Goal: Task Accomplishment & Management: Complete application form

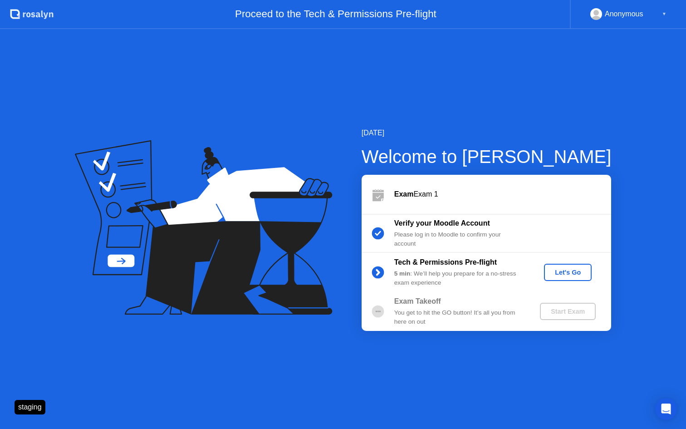
click at [564, 273] on div "Let's Go" at bounding box center [568, 272] width 40 height 7
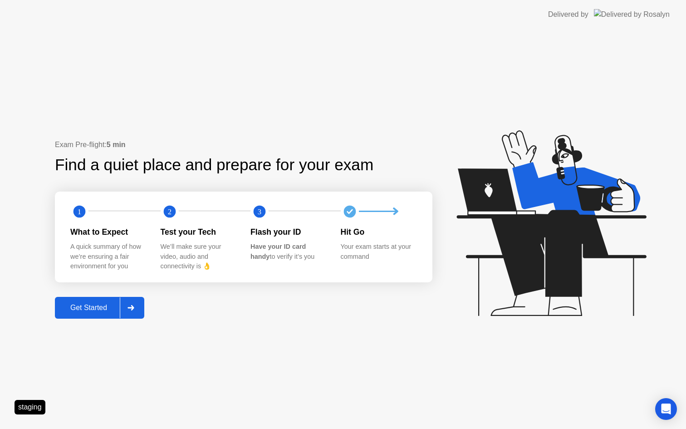
click at [90, 311] on div "Get Started" at bounding box center [89, 308] width 62 height 8
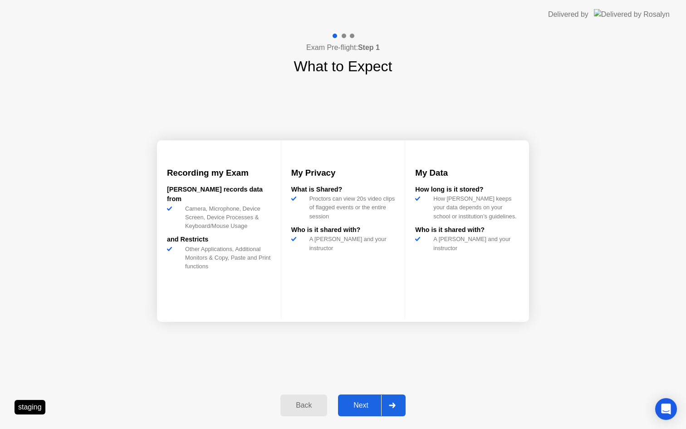
click at [366, 409] on div "Next" at bounding box center [361, 405] width 40 height 8
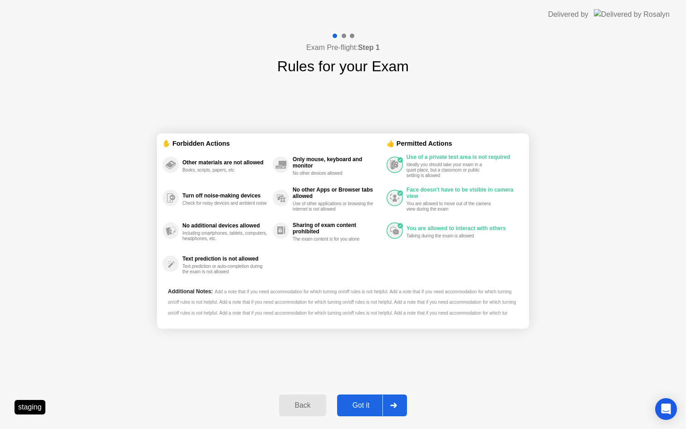
click at [366, 408] on div "Got it" at bounding box center [361, 405] width 43 height 8
select select "Available cameras"
select select "Available speakers"
select select "Available microphones"
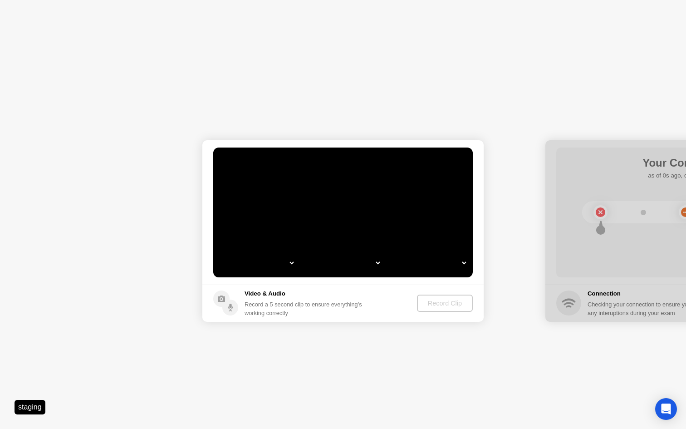
select select "**********"
select select "*******"
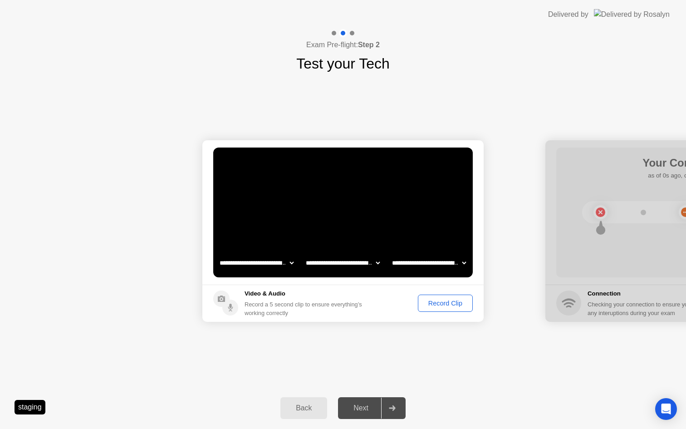
click at [442, 304] on div "Record Clip" at bounding box center [445, 303] width 49 height 7
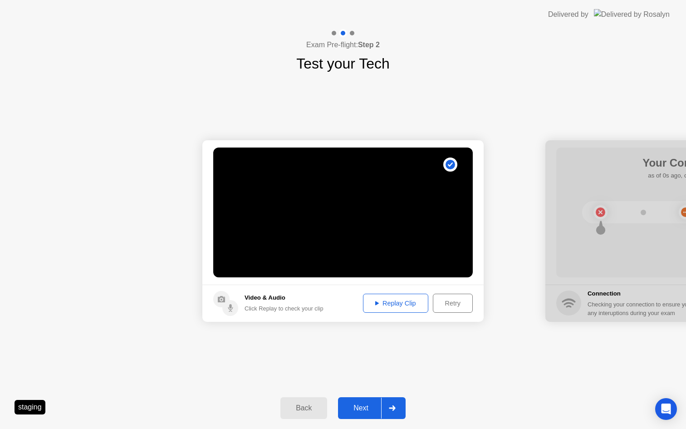
click at [364, 411] on div "Next" at bounding box center [361, 408] width 40 height 8
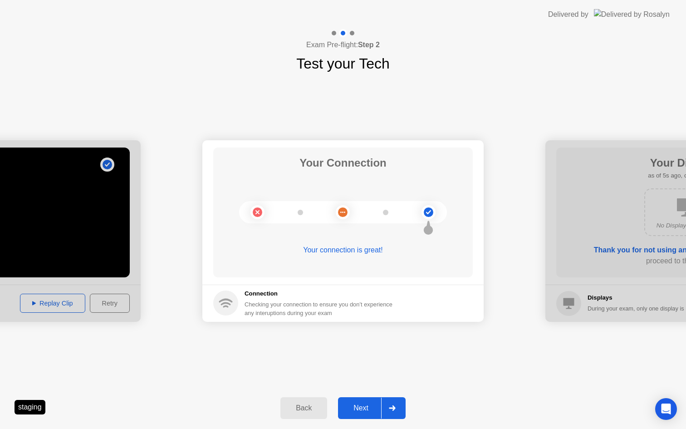
click at [352, 400] on button "Next" at bounding box center [372, 408] width 68 height 22
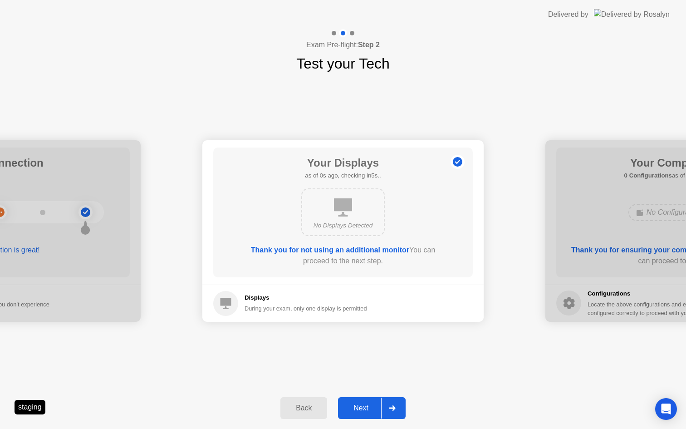
click at [352, 399] on button "Next" at bounding box center [372, 408] width 68 height 22
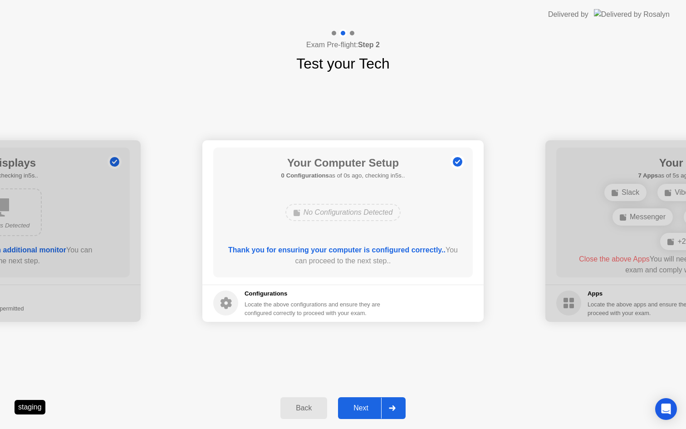
click at [352, 399] on button "Next" at bounding box center [372, 408] width 68 height 22
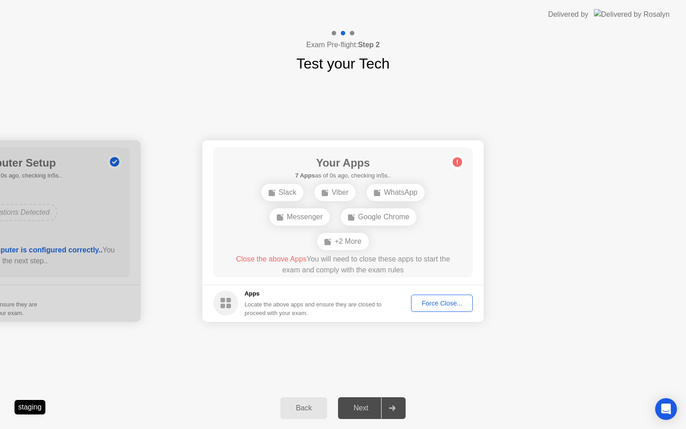
click at [437, 300] on div "Force Close..." at bounding box center [441, 303] width 55 height 7
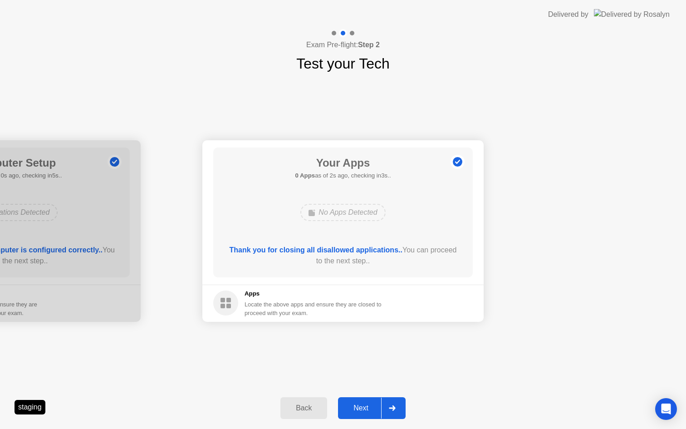
click at [365, 411] on div "Next" at bounding box center [361, 408] width 40 height 8
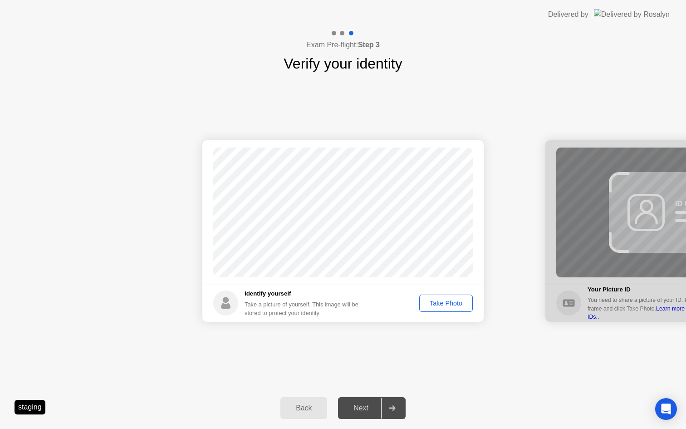
click at [434, 305] on div "Take Photo" at bounding box center [446, 303] width 47 height 7
click at [361, 411] on div "Next" at bounding box center [361, 408] width 40 height 8
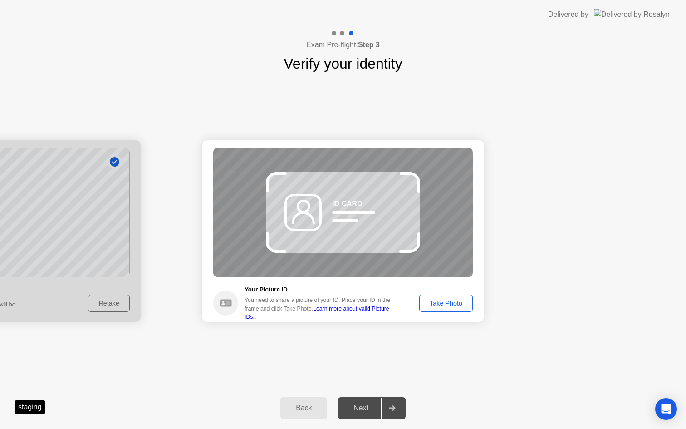
click at [442, 302] on div "Take Photo" at bounding box center [446, 303] width 47 height 7
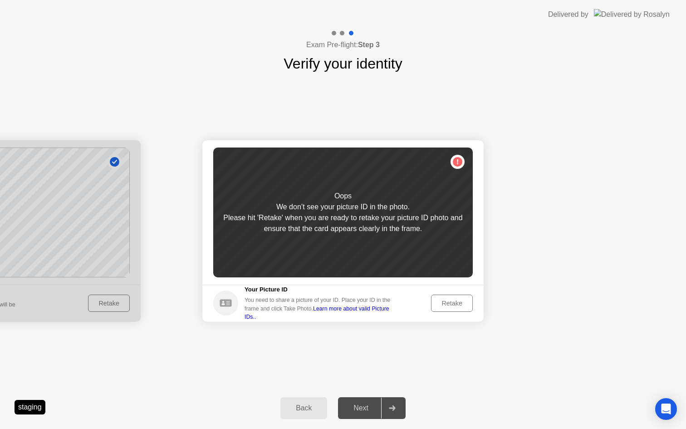
click at [443, 305] on div "Retake" at bounding box center [451, 303] width 35 height 7
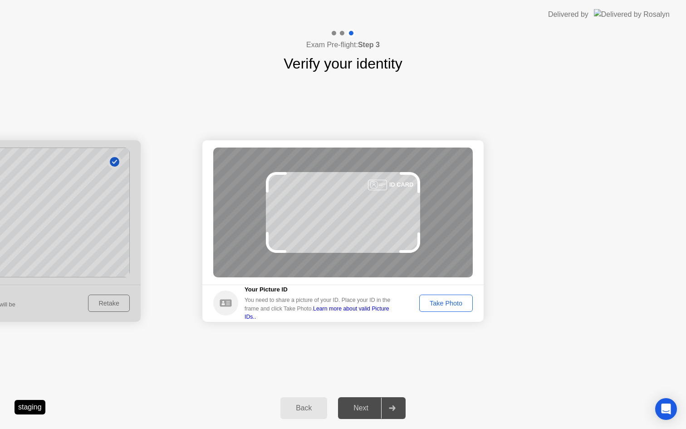
click at [443, 305] on div "Take Photo" at bounding box center [446, 303] width 47 height 7
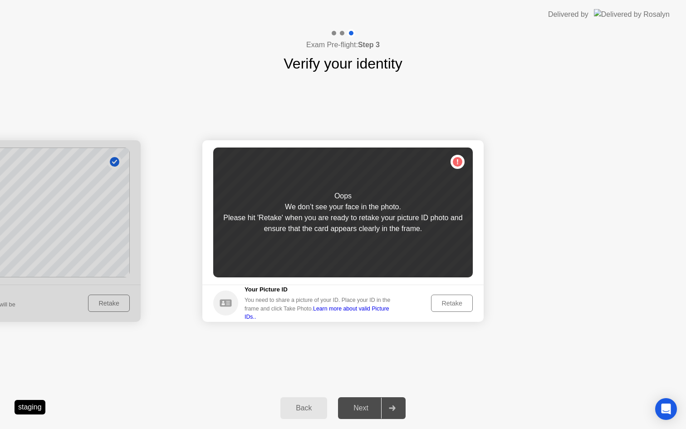
click at [443, 304] on div "Retake" at bounding box center [451, 303] width 35 height 7
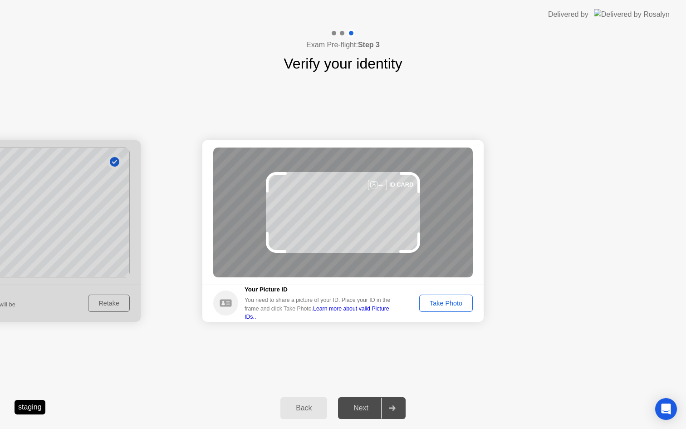
click at [443, 304] on div "Take Photo" at bounding box center [446, 303] width 47 height 7
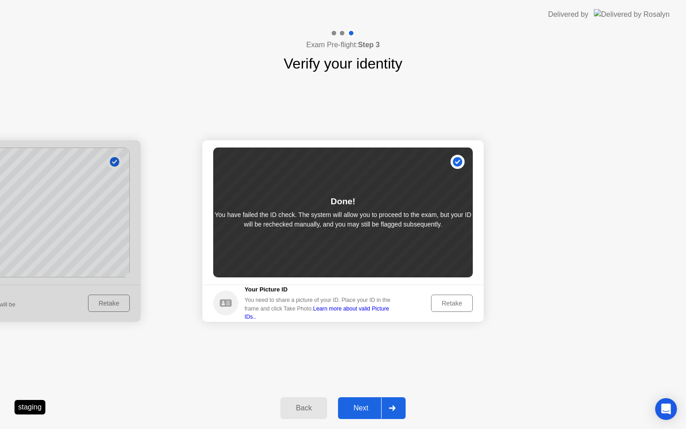
click at [351, 404] on div "Next" at bounding box center [361, 408] width 40 height 8
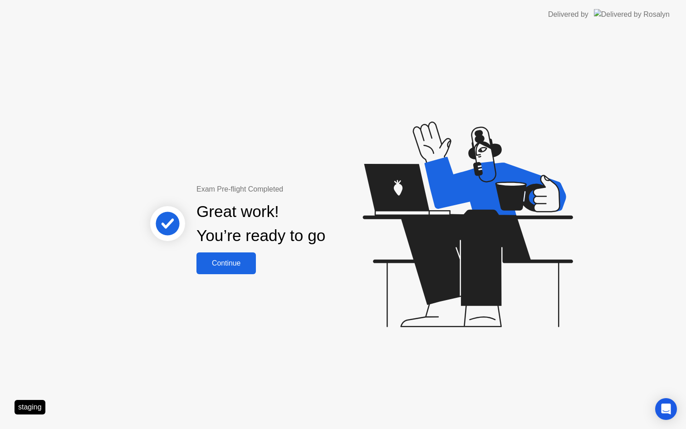
click at [237, 265] on div "Continue" at bounding box center [226, 263] width 54 height 8
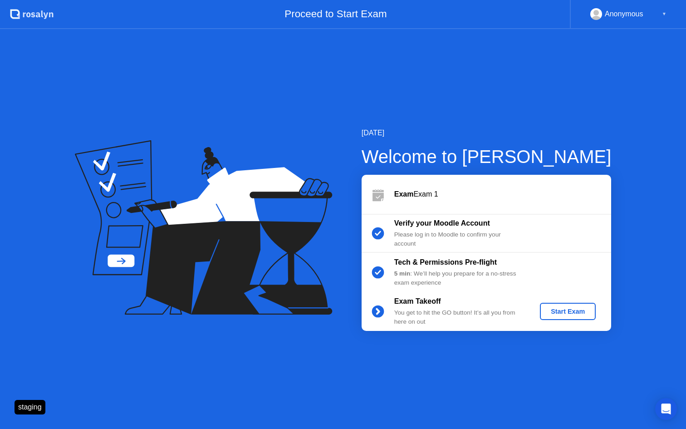
click at [571, 317] on button "Start Exam" at bounding box center [568, 311] width 56 height 17
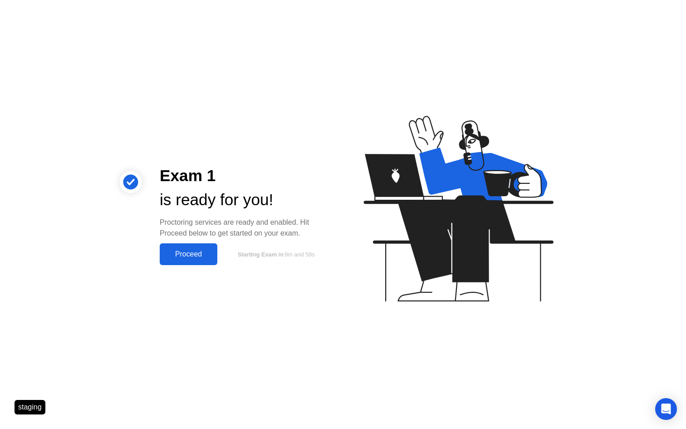
click at [206, 248] on button "Proceed" at bounding box center [189, 254] width 58 height 22
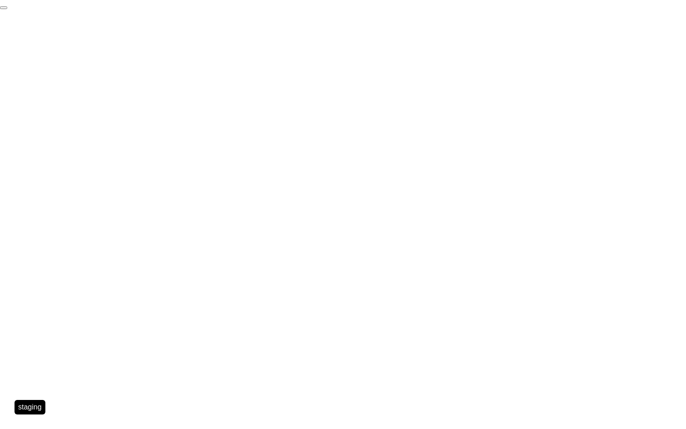
click div "End Proctoring Session"
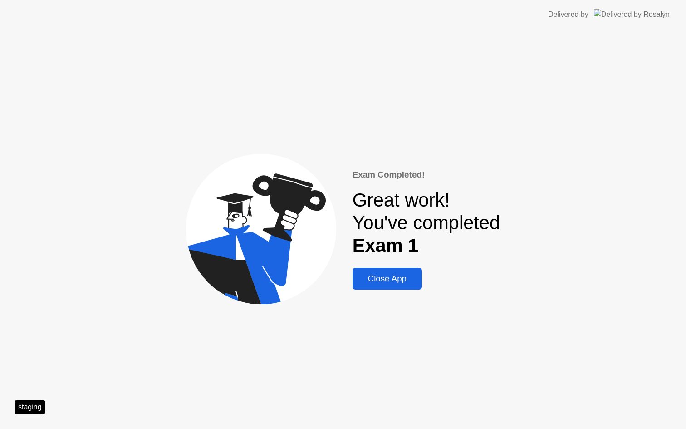
click at [371, 275] on div "Close App" at bounding box center [387, 279] width 64 height 10
